Goal: Complete application form

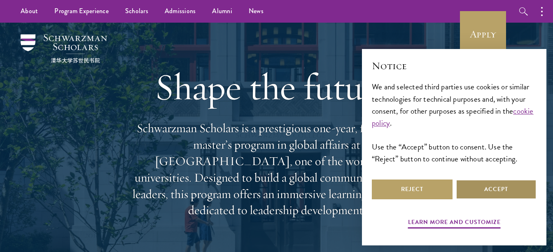
click at [472, 195] on button "Accept" at bounding box center [496, 190] width 81 height 20
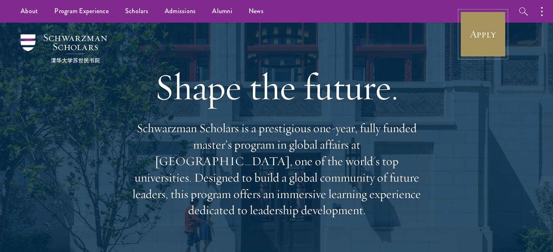
click at [479, 47] on link "Apply" at bounding box center [483, 34] width 46 height 46
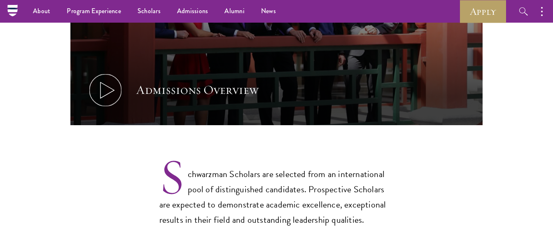
scroll to position [534, 0]
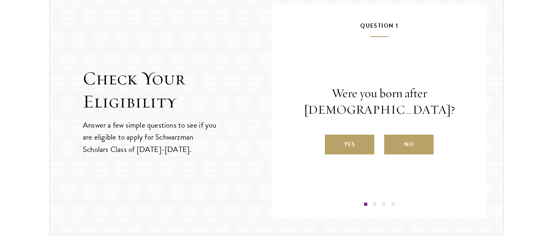
scroll to position [884, 0]
click at [350, 142] on label "Yes" at bounding box center [349, 144] width 49 height 20
click at [332, 142] on input "Yes" at bounding box center [328, 138] width 7 height 7
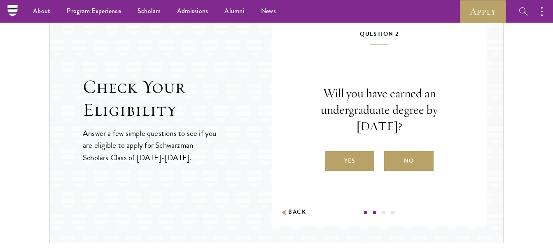
scroll to position [875, 0]
click at [344, 170] on label "Yes" at bounding box center [349, 162] width 49 height 20
click at [332, 160] on input "Yes" at bounding box center [328, 155] width 7 height 7
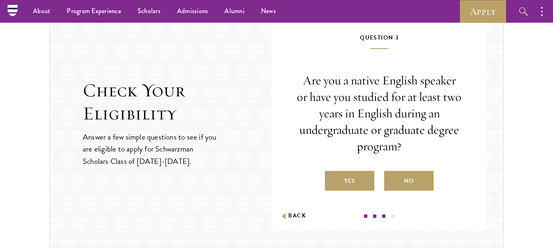
scroll to position [871, 0]
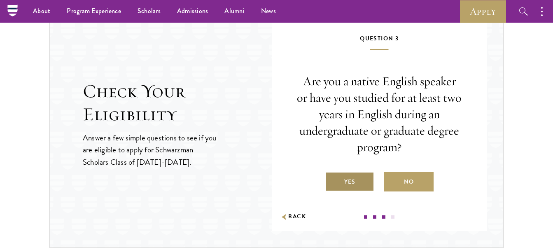
click at [342, 189] on label "Yes" at bounding box center [349, 182] width 49 height 20
click at [332, 180] on input "Yes" at bounding box center [328, 176] width 7 height 7
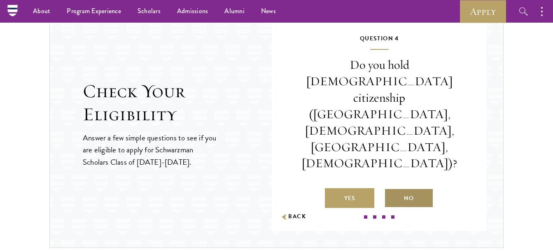
click at [399, 188] on label "No" at bounding box center [408, 198] width 49 height 20
click at [392, 189] on input "No" at bounding box center [387, 192] width 7 height 7
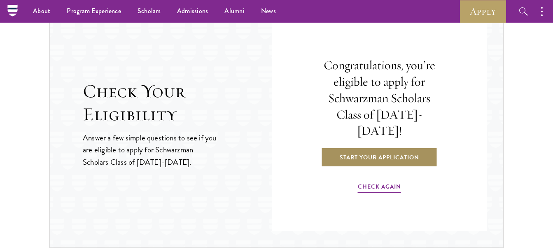
click at [374, 156] on link "Start Your Application" at bounding box center [379, 157] width 117 height 20
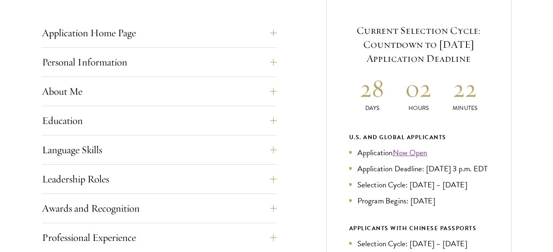
scroll to position [335, 0]
